Goal: Download file/media

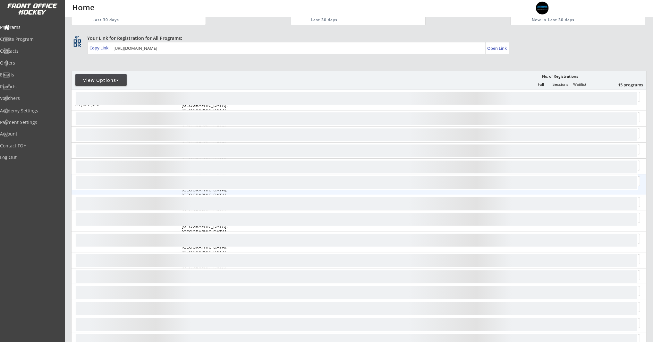
scroll to position [54, 0]
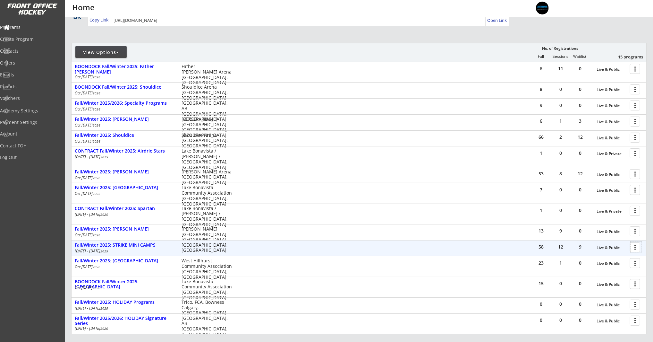
click at [638, 247] on div at bounding box center [636, 246] width 11 height 11
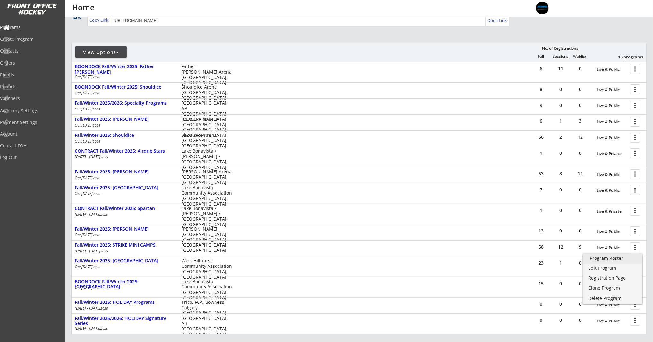
click at [635, 258] on div "Program Roster" at bounding box center [613, 258] width 46 height 4
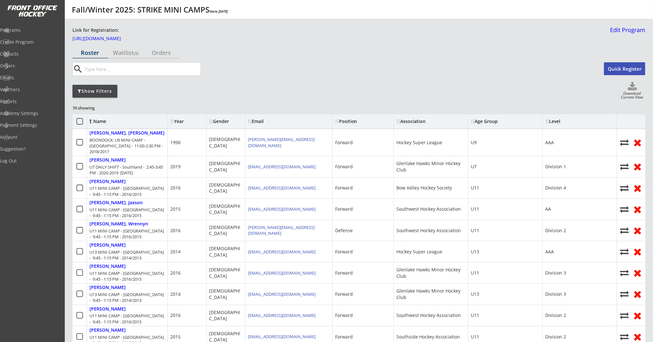
click at [78, 91] on div at bounding box center [80, 91] width 4 height 4
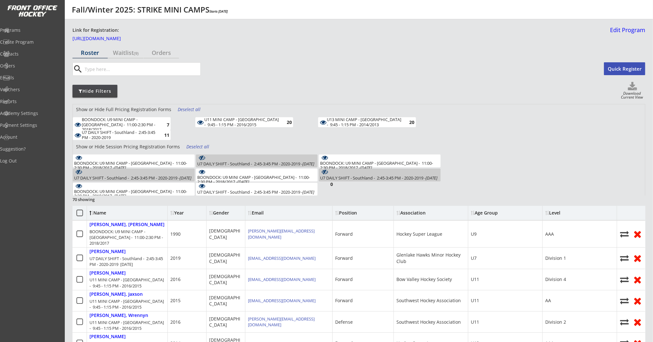
click at [191, 109] on div "Deselect all" at bounding box center [190, 109] width 24 height 6
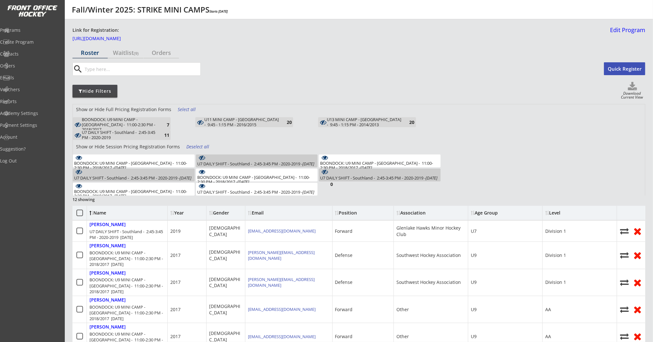
drag, startPoint x: 239, startPoint y: 125, endPoint x: 332, endPoint y: 113, distance: 94.5
click at [239, 125] on div "U11 MINI CAMP - Southland - 9:45 - 1:15 PM - 2016/2015" at bounding box center [241, 122] width 75 height 10
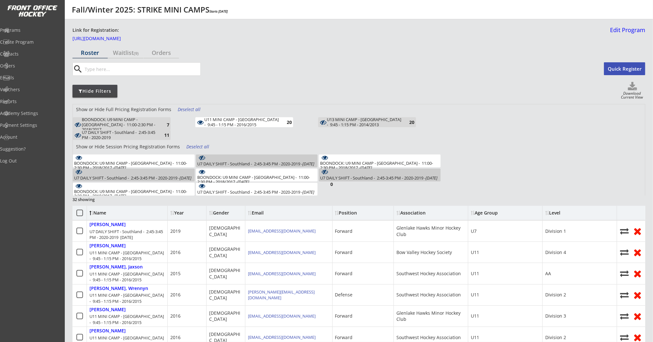
click at [639, 93] on div "Download Current View" at bounding box center [632, 95] width 27 height 9
click at [633, 85] on use at bounding box center [632, 86] width 9 height 8
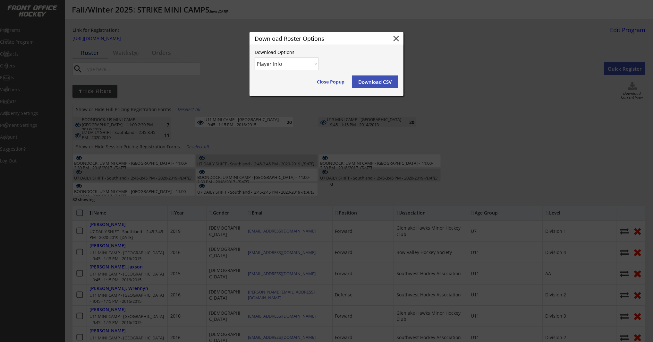
click at [273, 66] on select "Player Info Player and Order Info" at bounding box center [287, 63] width 64 height 13
select select ""Player and Order Info""
click at [255, 57] on select "Player Info Player and Order Info" at bounding box center [287, 63] width 64 height 13
click at [366, 80] on button "Download CSV" at bounding box center [375, 81] width 47 height 13
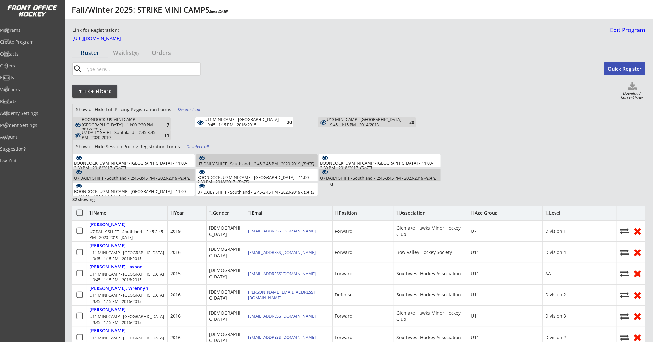
drag, startPoint x: 197, startPoint y: 146, endPoint x: 297, endPoint y: 141, distance: 100.5
click at [197, 146] on div "Deselect all" at bounding box center [198, 146] width 24 height 6
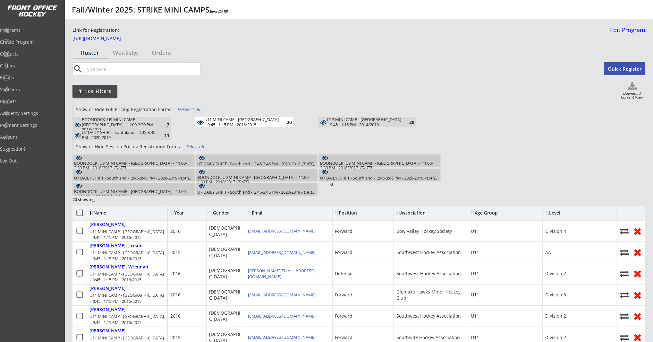
click at [633, 87] on use at bounding box center [632, 86] width 9 height 8
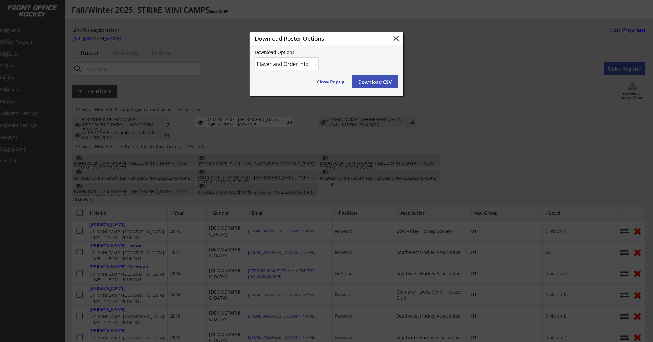
click at [350, 79] on div "Close Popup Download CSV" at bounding box center [355, 81] width 85 height 13
click at [367, 82] on button "Download CSV" at bounding box center [375, 81] width 47 height 13
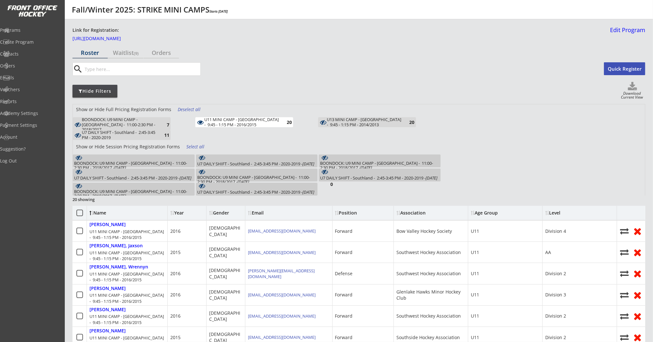
click at [247, 120] on div "U11 MINI CAMP - Southland - 9:45 - 1:15 PM - 2016/2015" at bounding box center [241, 122] width 75 height 10
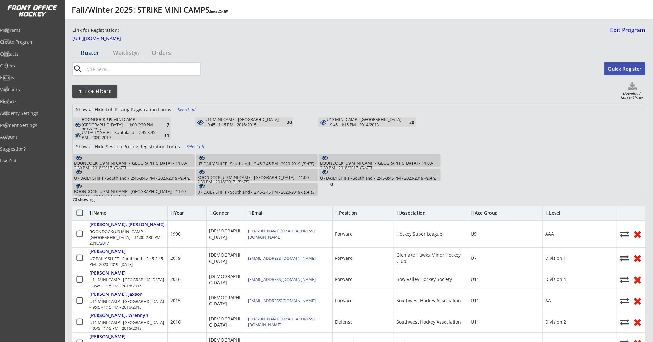
click at [138, 123] on div "BOONDOCK: U9 MINI CAMP - Southland - 11:00-2:30 PM - 2018/2017" at bounding box center [119, 124] width 75 height 15
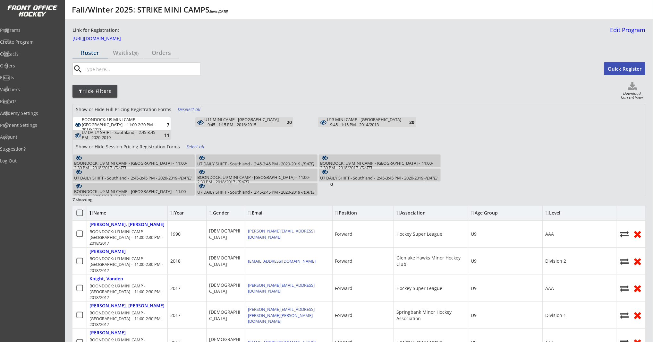
click at [182, 159] on div "BOONDOCK: U9 MINI CAMP - Southland - 11:00-2:30 PM - 2018/2017 - Oct 6, 2025 5" at bounding box center [134, 160] width 122 height 13
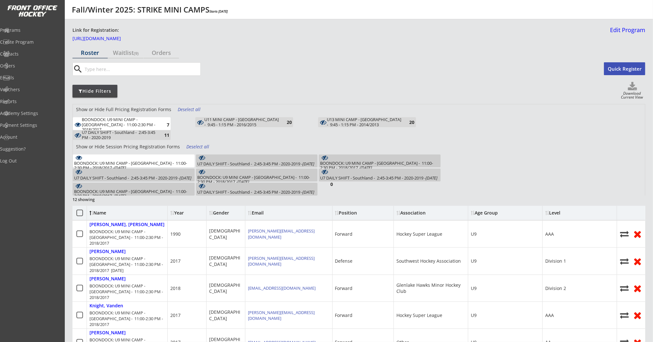
click at [631, 89] on use at bounding box center [632, 86] width 9 height 8
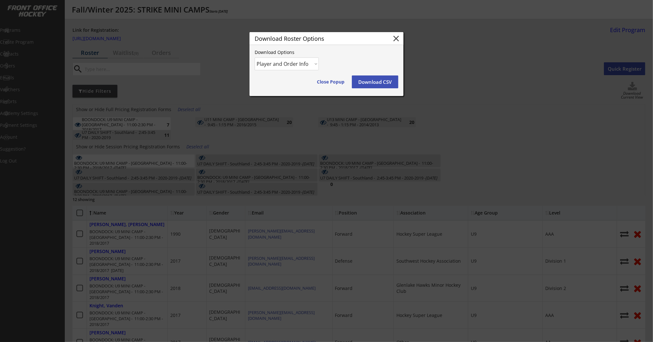
click at [293, 63] on select "Player Info Player and Order Info" at bounding box center [287, 63] width 64 height 13
click at [255, 57] on select "Player Info Player and Order Info" at bounding box center [287, 63] width 64 height 13
click at [378, 82] on button "Download CSV" at bounding box center [375, 81] width 47 height 13
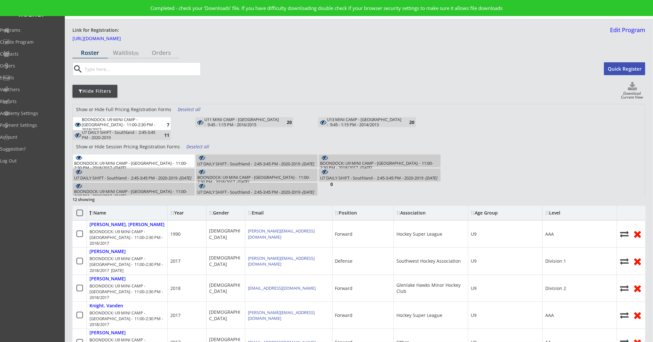
click at [336, 161] on div "BOONDOCK: U9 MINI CAMP - Southland - 11:00-2:30 PM - 2018/2017 - Oct 7, 2025" at bounding box center [379, 165] width 119 height 9
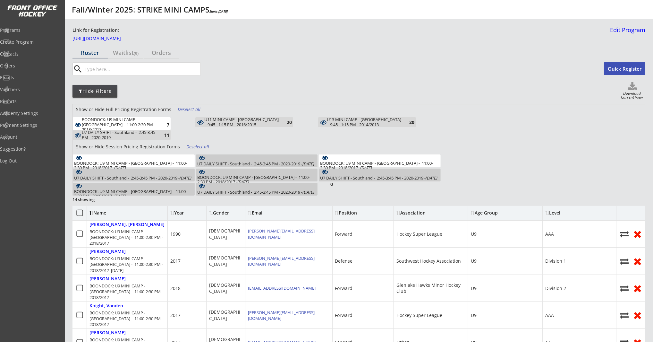
click at [229, 175] on div "BOONDOCK: U9 MINI CAMP - Southland - 11:00-2:30 PM - 2018/2017 - Oct 8, 2025" at bounding box center [256, 179] width 119 height 9
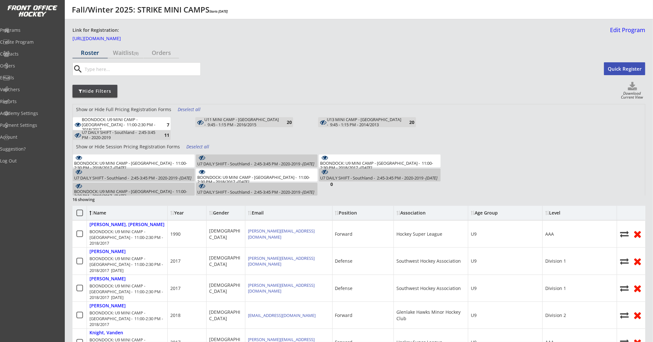
click at [141, 190] on div "BOONDOCK: U9 MINI CAMP - Southland - 11:00-2:30 PM - 2018/2017 - Oct 9, 2025" at bounding box center [133, 193] width 119 height 9
click at [635, 88] on use at bounding box center [632, 86] width 9 height 8
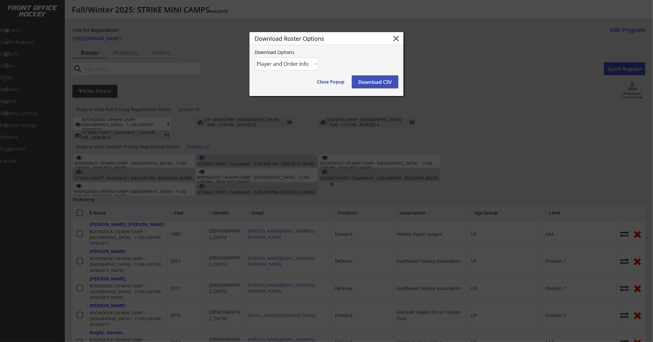
click at [392, 82] on button "Download CSV" at bounding box center [375, 81] width 47 height 13
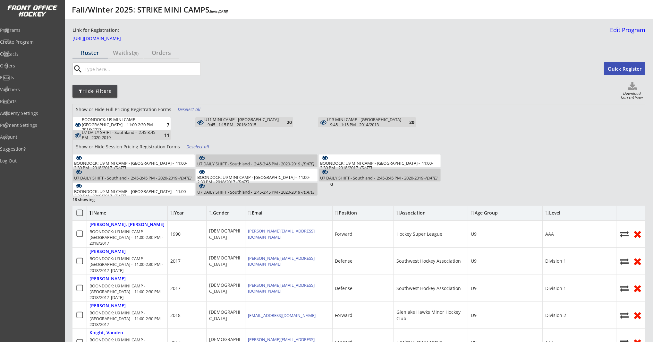
click at [585, 123] on div "Show or Hide Full Pricing Registration Forms Deselect all BOONDOCK: U9 MINI CAM…" at bounding box center [359, 149] width 572 height 91
click at [633, 89] on use at bounding box center [632, 86] width 9 height 8
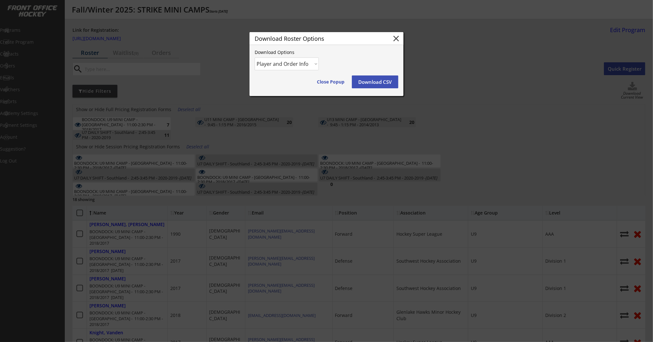
click at [379, 82] on button "Download CSV" at bounding box center [375, 81] width 47 height 13
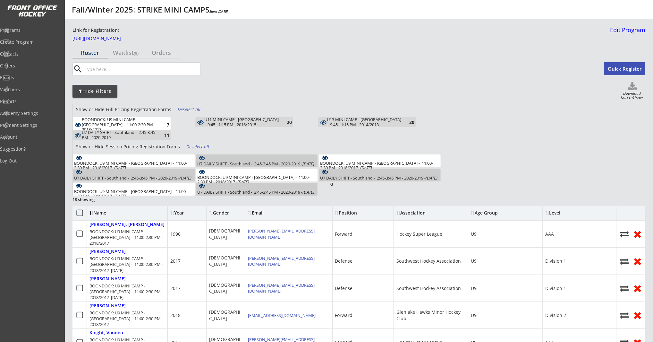
click at [131, 162] on div "BOONDOCK: U9 MINI CAMP - Southland - 11:00-2:30 PM - 2018/2017 - Oct 6, 2025" at bounding box center [133, 165] width 119 height 9
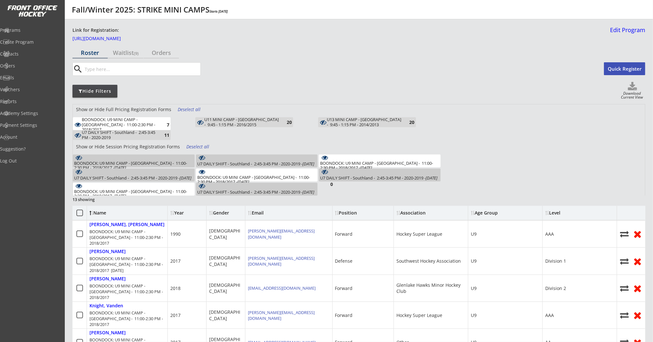
drag, startPoint x: 230, startPoint y: 171, endPoint x: 249, endPoint y: 171, distance: 19.2
click at [231, 171] on div "BOONDOCK: U9 MINI CAMP - Southland - 11:00-2:30 PM - 2018/2017 - Oct 8, 2025 2" at bounding box center [257, 174] width 122 height 13
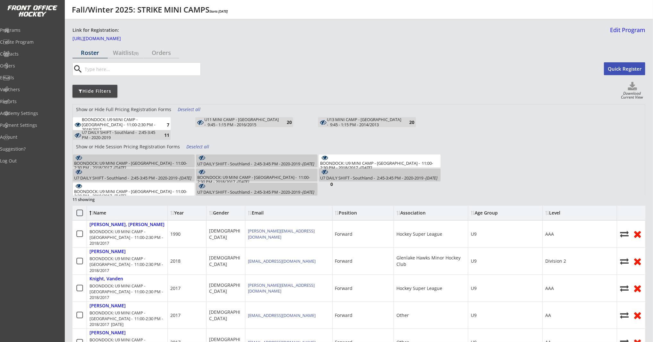
drag, startPoint x: 378, startPoint y: 160, endPoint x: 301, endPoint y: 167, distance: 77.2
click at [378, 161] on div "BOONDOCK: U9 MINI CAMP - Southland - 11:00-2:30 PM - 2018/2017 - Oct 7, 2025" at bounding box center [379, 165] width 119 height 9
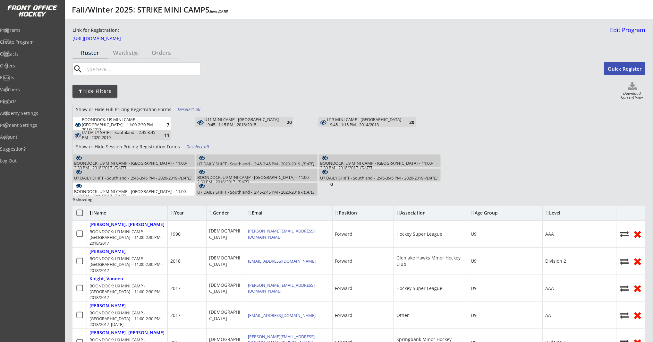
drag, startPoint x: 159, startPoint y: 191, endPoint x: 137, endPoint y: 165, distance: 33.9
click at [159, 191] on div "BOONDOCK: U9 MINI CAMP - Southland - 11:00-2:30 PM - 2018/2017 - Oct 9, 2025" at bounding box center [133, 193] width 119 height 9
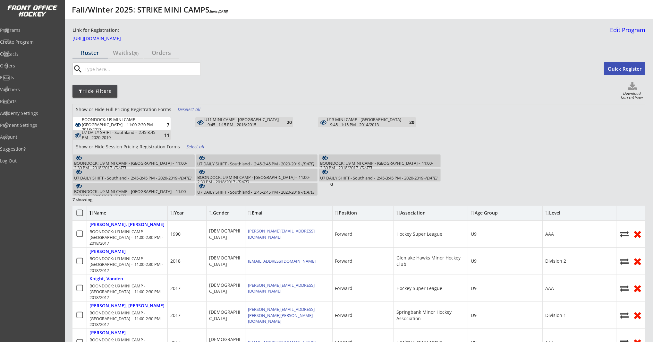
drag, startPoint x: 122, startPoint y: 118, endPoint x: 122, endPoint y: 127, distance: 8.7
click at [122, 119] on div "BOONDOCK: U9 MINI CAMP - Southland - 11:00-2:30 PM - 2018/2017" at bounding box center [119, 124] width 75 height 15
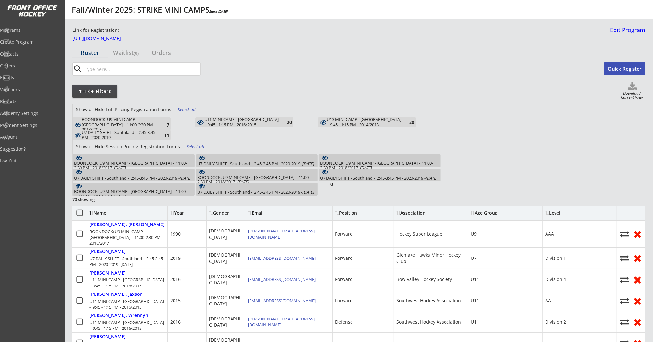
drag, startPoint x: 128, startPoint y: 136, endPoint x: 172, endPoint y: 142, distance: 44.4
click at [128, 136] on div "U7 DAILY SHIFT - Southland - 2:45-3:45 PM - 2020-2019" at bounding box center [119, 135] width 75 height 10
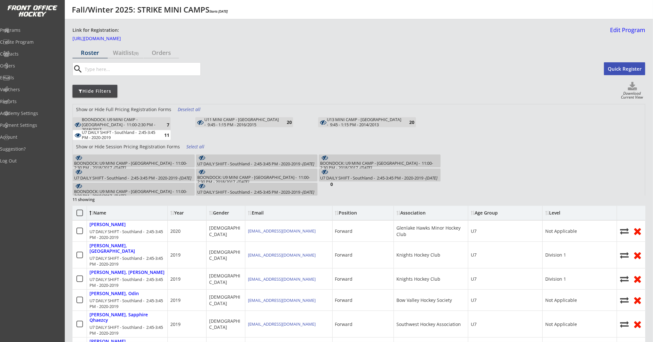
click at [293, 163] on div "U7 DAILY SHIFT - Southland - 2:45-3:45 PM - 2020-2019 - Oct 6, 2025" at bounding box center [255, 163] width 117 height 4
drag, startPoint x: 121, startPoint y: 177, endPoint x: 128, endPoint y: 178, distance: 7.8
click at [121, 178] on div "U7 DAILY SHIFT - Southland - 2:45-3:45 PM - 2020-2019 - Oct 7, 2025" at bounding box center [132, 177] width 117 height 4
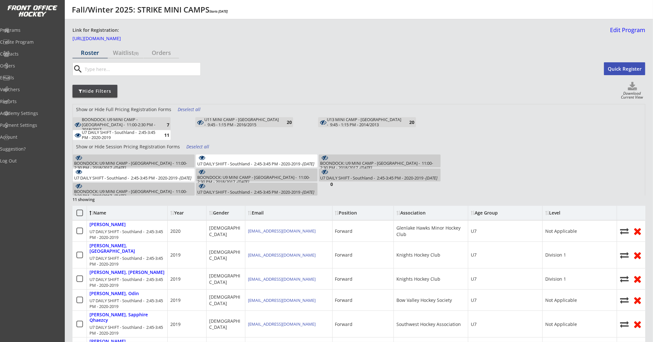
click at [331, 175] on div "U7 DAILY SHIFT - Southland - 2:45-3:45 PM - 2020-2019 - Oct 8, 2025" at bounding box center [378, 177] width 117 height 4
click at [252, 194] on div "U7 DAILY SHIFT - Southland - 2:45-3:45 PM - 2020-2019 - Oct 9, 2025" at bounding box center [255, 192] width 117 height 4
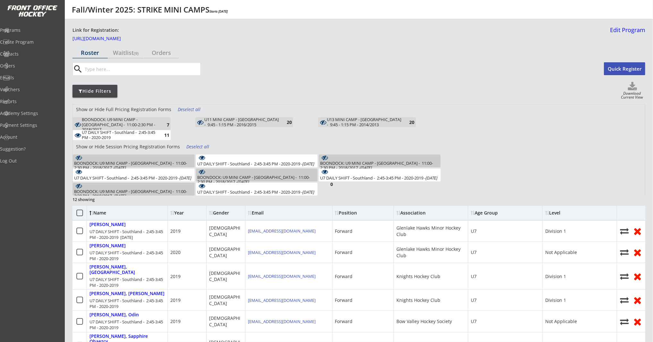
click at [633, 86] on use at bounding box center [632, 86] width 9 height 8
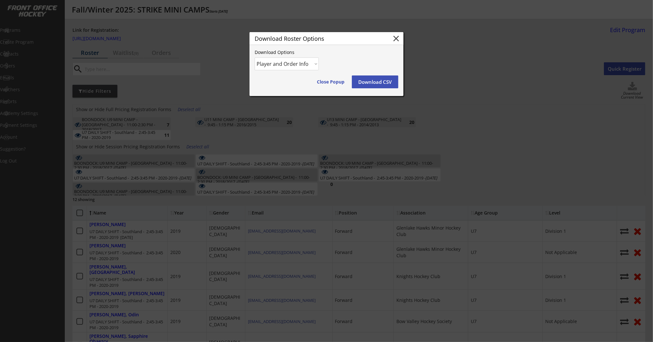
click at [378, 81] on button "Download CSV" at bounding box center [375, 81] width 47 height 13
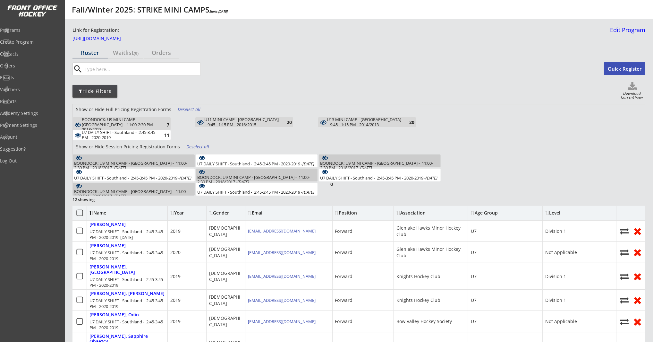
click at [362, 103] on div "Roster Waitlist (9) Orders search Quick Register Hide Filters Download Current …" at bounding box center [359, 307] width 573 height 520
